Goal: Check status

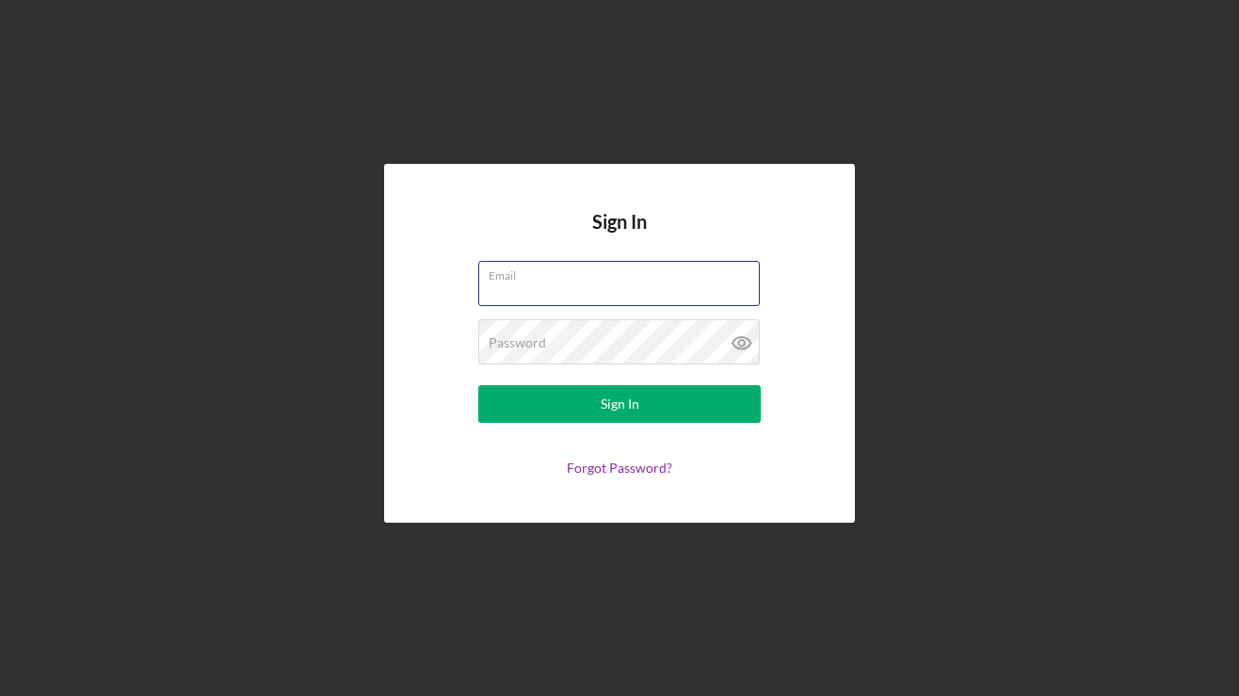
type input "[PERSON_NAME][EMAIL_ADDRESS][DOMAIN_NAME]"
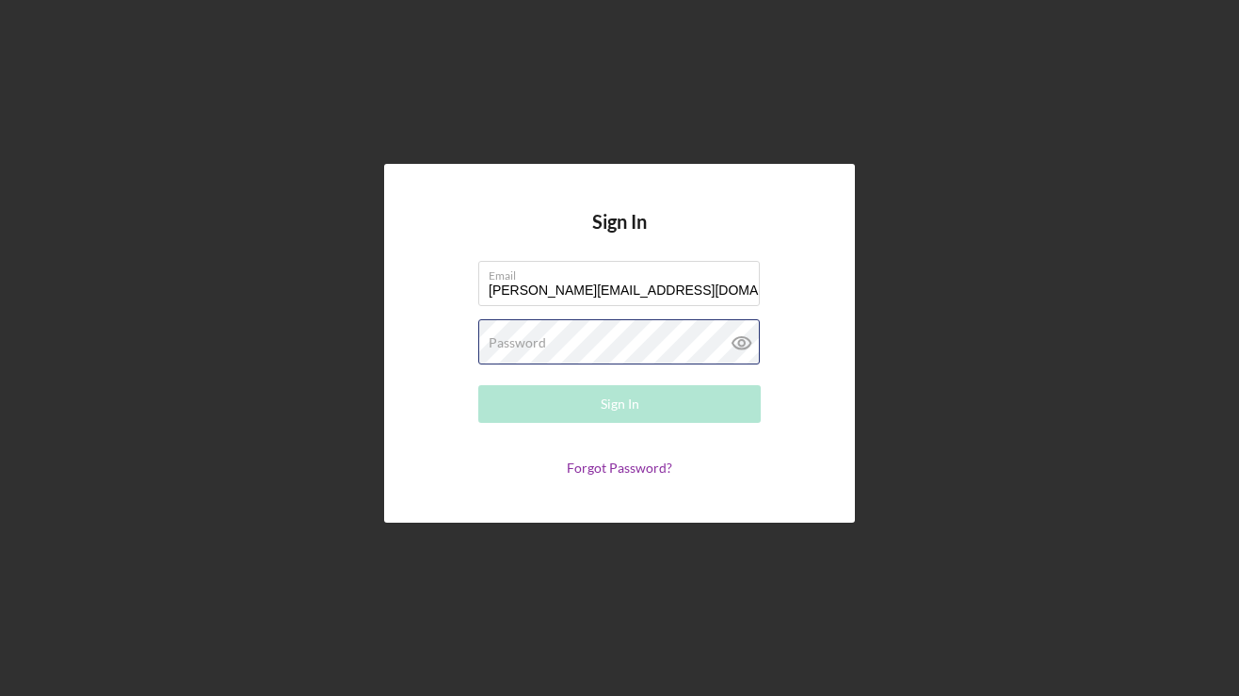
click at [620, 404] on button "Sign In" at bounding box center [619, 404] width 283 height 38
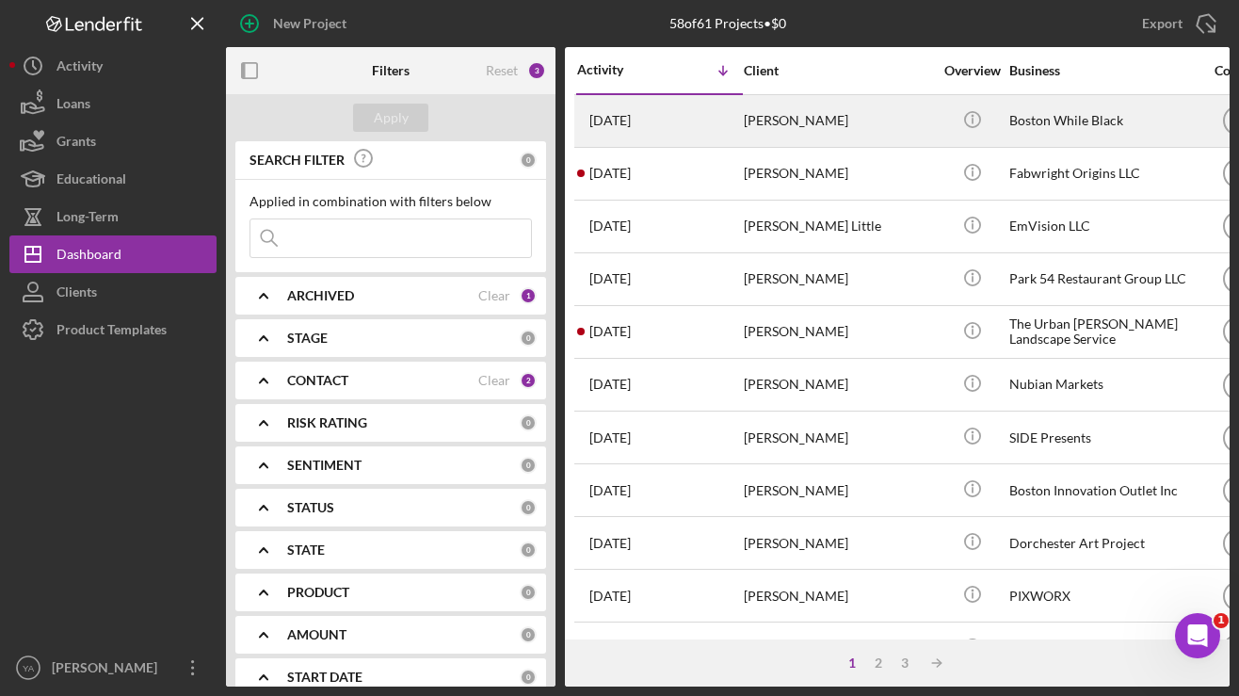
click at [750, 135] on div "[PERSON_NAME]" at bounding box center [838, 121] width 188 height 50
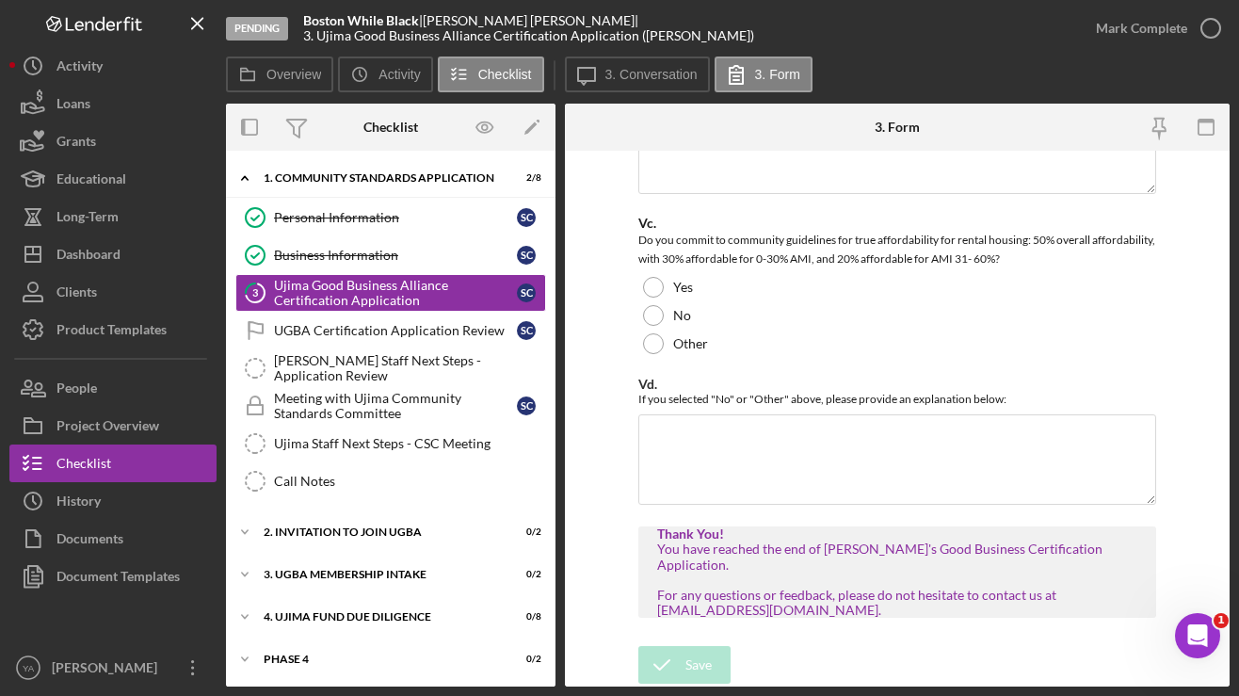
scroll to position [17928, 0]
